Goal: Information Seeking & Learning: Find contact information

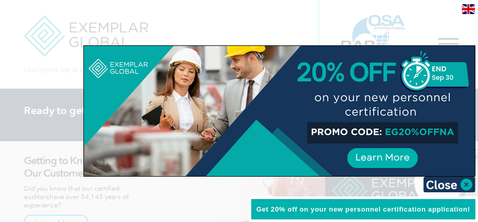
click at [464, 32] on div at bounding box center [239, 111] width 478 height 222
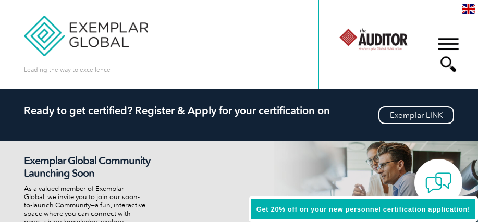
click at [448, 45] on div "▼" at bounding box center [448, 55] width 28 height 52
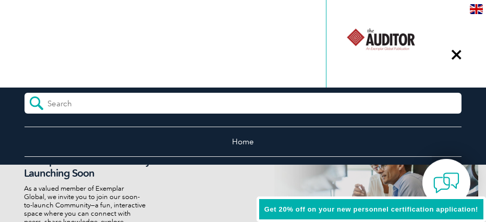
click at [167, 50] on div "Leading the way to excellence Search" at bounding box center [242, 44] width 437 height 89
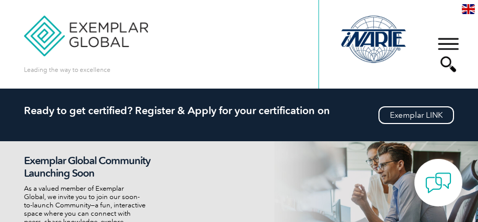
click at [447, 40] on div "▼" at bounding box center [448, 55] width 28 height 52
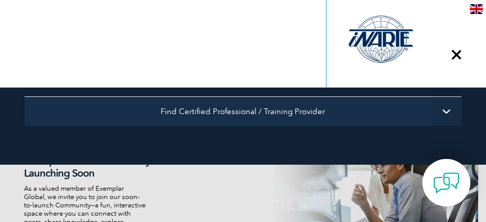
scroll to position [156, 0]
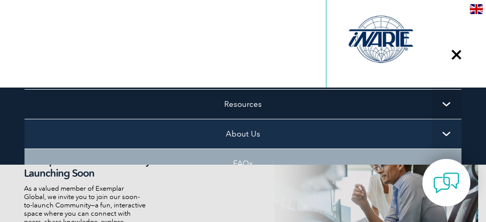
click at [254, 127] on link "About Us" at bounding box center [242, 134] width 437 height 30
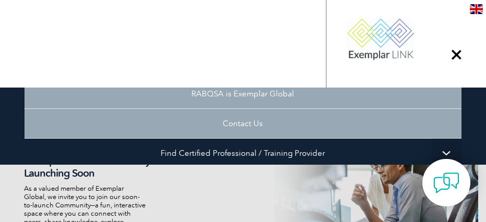
scroll to position [417, 0]
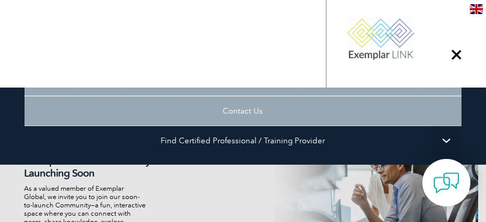
click at [236, 115] on link "Contact Us" at bounding box center [242, 111] width 437 height 30
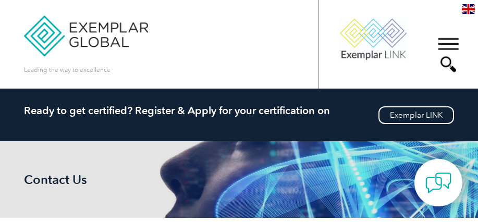
click at [312, 50] on div "Leading the way to excellence Search" at bounding box center [239, 44] width 430 height 89
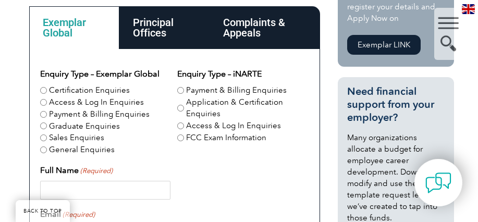
scroll to position [365, 0]
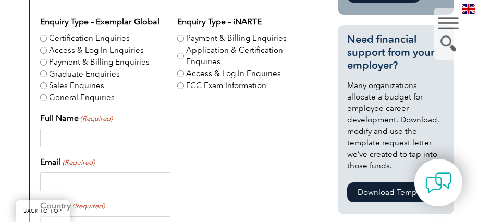
click at [154, 143] on input "Full Name (Required)" at bounding box center [105, 138] width 130 height 19
click at [218, 126] on div "Full Name (Required)" at bounding box center [174, 129] width 269 height 35
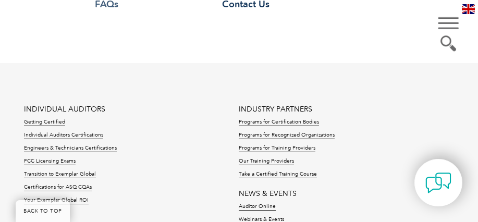
scroll to position [1042, 0]
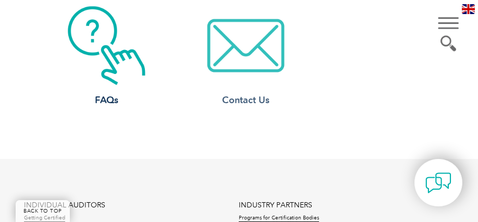
click at [250, 97] on h3 "Contact Us" at bounding box center [246, 100] width 114 height 13
click at [250, 104] on h3 "Contact Us" at bounding box center [246, 100] width 114 height 13
click at [250, 101] on h3 "Contact Us" at bounding box center [246, 100] width 114 height 13
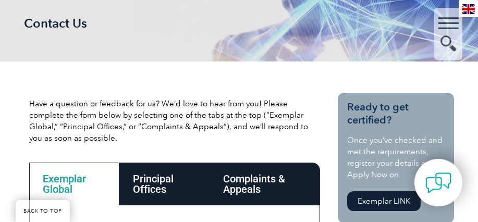
scroll to position [261, 0]
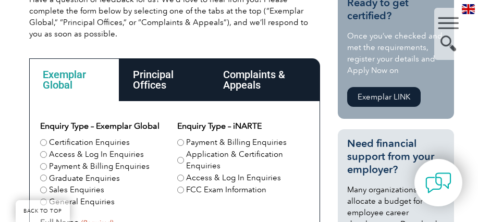
click at [291, 77] on div "Complaints & Appeals" at bounding box center [265, 79] width 111 height 43
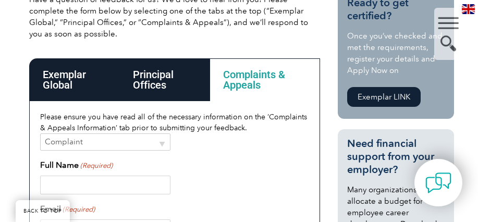
click at [173, 75] on div "Principal Offices" at bounding box center [164, 79] width 90 height 43
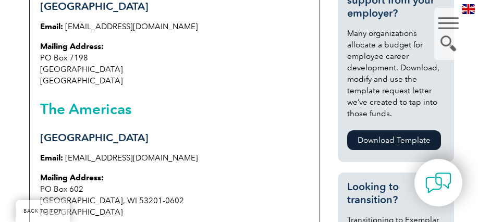
scroll to position [521, 0]
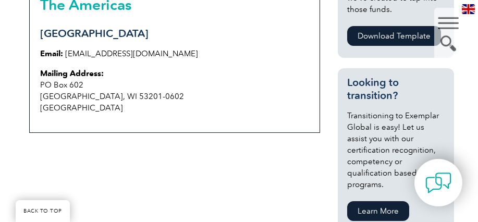
click at [68, 91] on p "Mailing Address: PO Box 602 Milwaukee, WI 53201-0602 USA" at bounding box center [174, 91] width 269 height 46
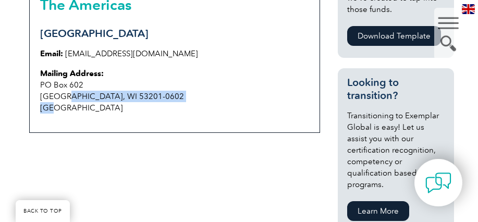
drag, startPoint x: 66, startPoint y: 94, endPoint x: 116, endPoint y: 109, distance: 51.8
click at [116, 109] on p "Mailing Address: PO Box 602 Milwaukee, WI 53201-0602 USA" at bounding box center [174, 91] width 269 height 46
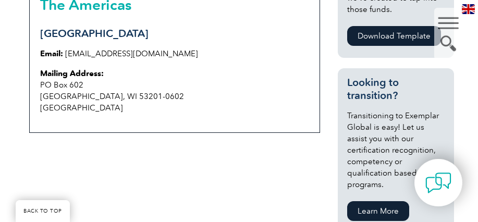
click at [329, 62] on div "iNARTE Menu iNARTE Home Certifications FCC Licensing Exams Exams & Resources Tr…" at bounding box center [389, 56] width 129 height 656
